Goal: Task Accomplishment & Management: Manage account settings

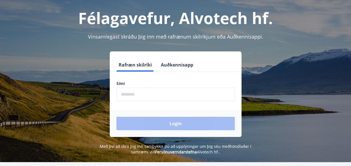
scroll to position [28, 0]
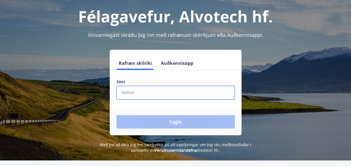
click at [193, 98] on input "phone" at bounding box center [175, 93] width 118 height 14
type input "********"
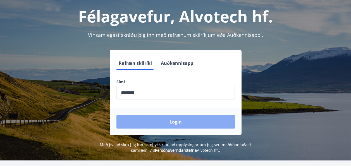
click at [175, 115] on button "Login" at bounding box center [175, 121] width 118 height 13
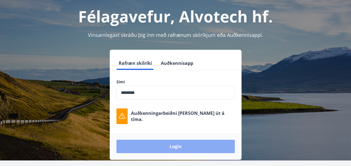
click at [184, 146] on button "Login" at bounding box center [175, 145] width 118 height 13
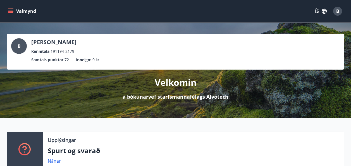
click at [8, 10] on icon "menu" at bounding box center [10, 10] width 5 height 1
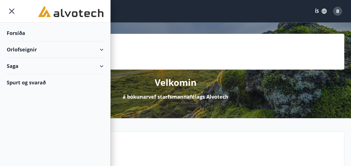
click at [99, 49] on div "Orlofseignir" at bounding box center [55, 49] width 97 height 16
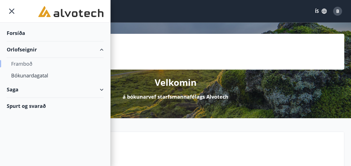
click at [37, 64] on div "Framboð" at bounding box center [55, 64] width 88 height 12
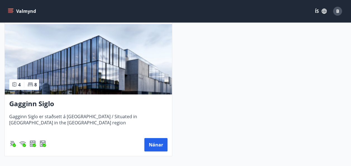
scroll to position [139, 0]
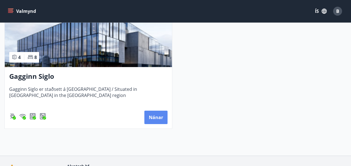
click at [157, 119] on button "Nánar" at bounding box center [155, 116] width 23 height 13
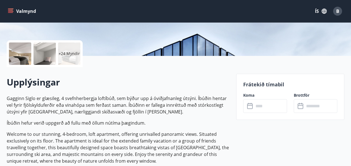
scroll to position [139, 0]
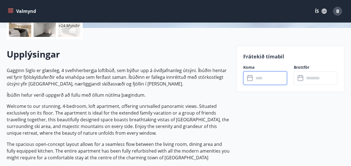
click at [263, 77] on input "text" at bounding box center [270, 78] width 33 height 14
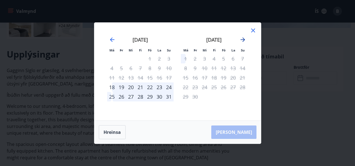
click at [241, 40] on icon "Move forward to switch to the next month." at bounding box center [242, 39] width 7 height 7
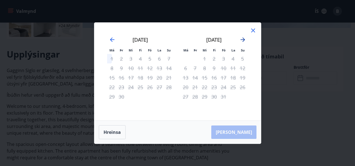
click at [241, 40] on icon "Move forward to switch to the next month." at bounding box center [242, 39] width 7 height 7
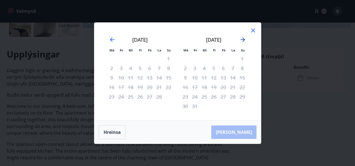
click at [241, 40] on icon "Move forward to switch to the next month." at bounding box center [242, 39] width 7 height 7
click at [250, 31] on icon at bounding box center [253, 30] width 7 height 7
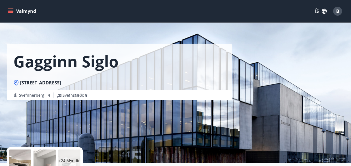
scroll to position [0, 0]
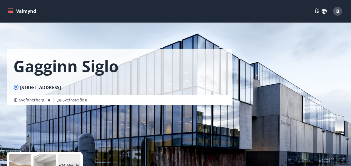
click at [13, 9] on icon "menu" at bounding box center [11, 9] width 6 height 1
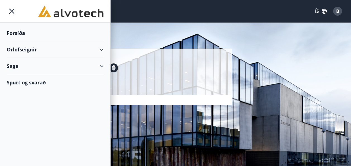
click at [53, 81] on div "Spurt og svarað" at bounding box center [55, 82] width 97 height 16
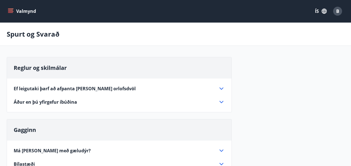
click at [13, 9] on button "Valmynd" at bounding box center [23, 11] width 32 height 10
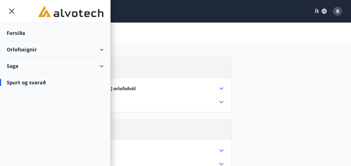
click at [33, 64] on div "Saga" at bounding box center [55, 66] width 97 height 16
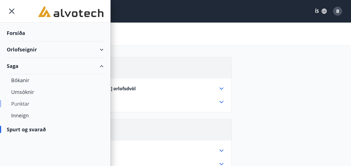
click at [31, 102] on div "Punktar" at bounding box center [55, 104] width 88 height 12
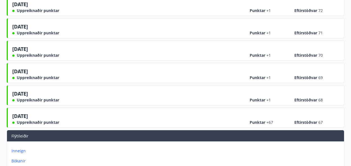
scroll to position [112, 0]
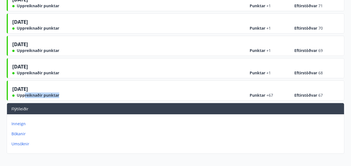
drag, startPoint x: 24, startPoint y: 95, endPoint x: 76, endPoint y: 96, distance: 52.2
click at [76, 96] on div "[DATE] Uppreiknaðir punktar Punktar +67 Eftirstöðvar 67" at bounding box center [175, 91] width 327 height 13
click at [23, 123] on p "Inneign" at bounding box center [176, 124] width 330 height 6
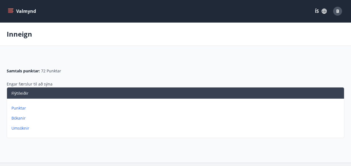
click at [12, 15] on button "Valmynd" at bounding box center [23, 11] width 32 height 10
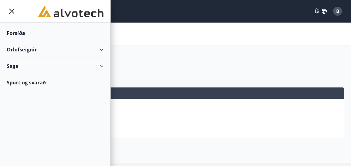
click at [24, 36] on div "Forsíða" at bounding box center [55, 33] width 97 height 16
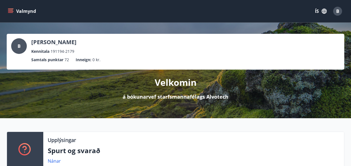
click at [5, 7] on div "Valmynd ÍS B" at bounding box center [175, 11] width 351 height 22
click at [10, 12] on icon "menu" at bounding box center [10, 12] width 5 height 1
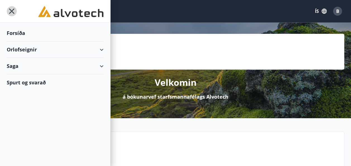
click at [13, 12] on icon "menu" at bounding box center [12, 11] width 10 height 10
